Goal: Register for event/course

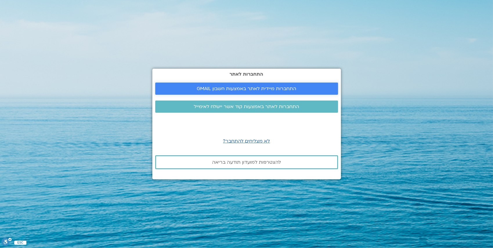
click at [256, 90] on span "התחברות מיידית לאתר באמצעות חשבון GMAIL" at bounding box center [246, 88] width 99 height 5
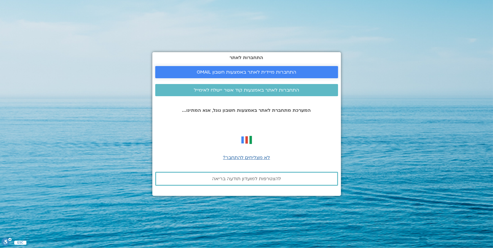
click at [255, 74] on span "התחברות מיידית לאתר באמצעות חשבון GMAIL" at bounding box center [246, 72] width 99 height 5
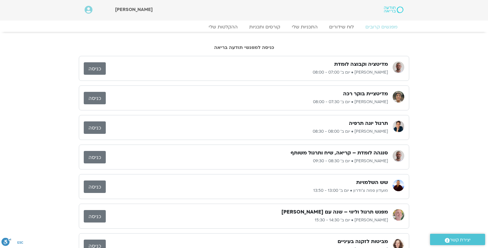
click at [265, 73] on p "דקל קנטי • יום ב׳ 07:00 - 08:00" at bounding box center [247, 72] width 282 height 7
click at [100, 68] on link "כניסה" at bounding box center [95, 68] width 22 height 12
